Goal: Information Seeking & Learning: Check status

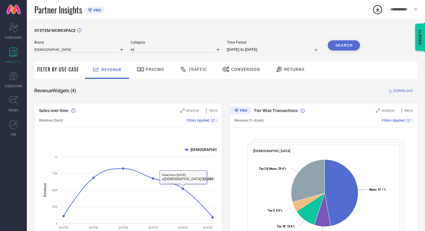
click at [167, 77] on div "Pricing" at bounding box center [150, 70] width 42 height 18
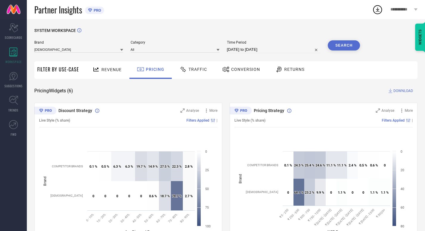
click at [205, 69] on span "Traffic" at bounding box center [197, 69] width 18 height 5
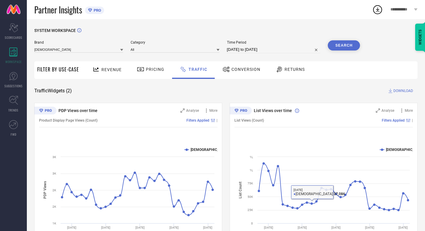
drag, startPoint x: 237, startPoint y: 99, endPoint x: 236, endPoint y: 81, distance: 18.3
click at [237, 99] on div "SYSTEM WORKSPACE Brand INDIANRANG Category All Time Period [DATE] to [DATE] Sea…" at bounding box center [225, 140] width 383 height 224
click at [236, 81] on div "SYSTEM WORKSPACE Brand INDIANRANG Category All Time Period [DATE] to [DATE] Sea…" at bounding box center [225, 140] width 383 height 224
click at [236, 67] on div "Conversion" at bounding box center [241, 69] width 41 height 10
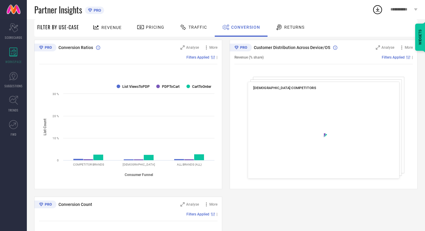
scroll to position [75, 0]
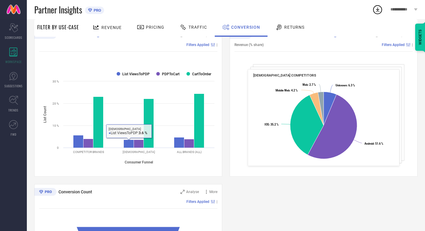
click at [299, 31] on div "Returns" at bounding box center [290, 27] width 32 height 10
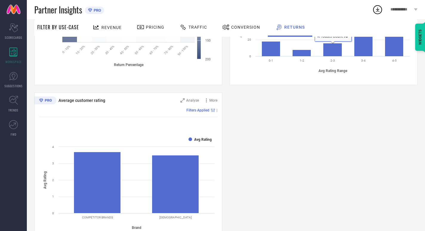
scroll to position [341, 0]
